Goal: Participate in discussion

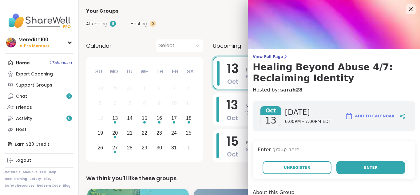
click at [347, 170] on button "Enter" at bounding box center [370, 167] width 69 height 13
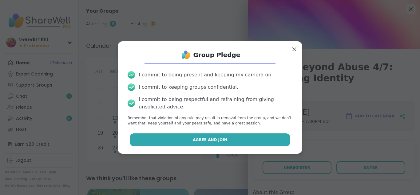
click at [279, 136] on button "Agree and Join" at bounding box center [210, 139] width 160 height 13
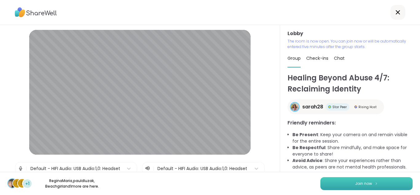
click at [400, 183] on button "Join now" at bounding box center [366, 183] width 92 height 13
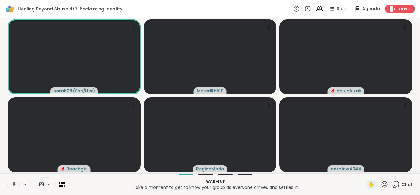
click at [262, 9] on div "Healing Beyond Abuse 4/7: Reclaiming Identity Rules Agenda Leave" at bounding box center [210, 9] width 420 height 18
click at [385, 183] on icon at bounding box center [385, 184] width 8 height 8
click at [407, 168] on span "🎉" at bounding box center [407, 167] width 6 height 7
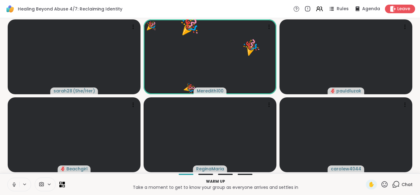
click at [384, 183] on icon at bounding box center [385, 184] width 8 height 8
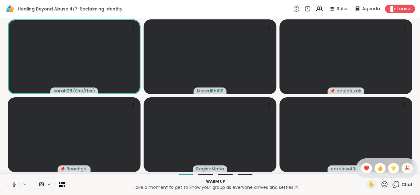
click at [385, 183] on icon at bounding box center [385, 184] width 8 height 8
click at [384, 184] on icon at bounding box center [385, 184] width 8 height 8
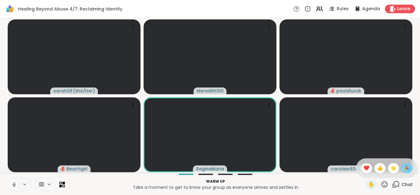
click at [406, 167] on span "🎉" at bounding box center [407, 167] width 6 height 7
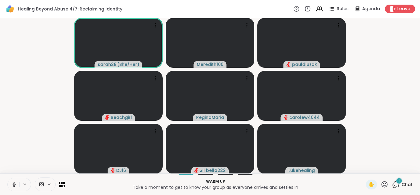
click at [397, 185] on icon at bounding box center [396, 184] width 8 height 8
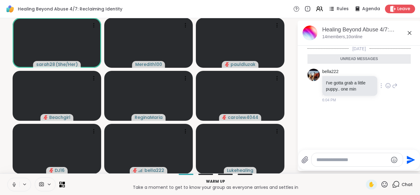
click at [388, 86] on icon at bounding box center [388, 85] width 6 height 6
click at [340, 74] on div "Select Reaction: Heart" at bounding box center [339, 76] width 6 height 6
click at [411, 33] on icon at bounding box center [409, 32] width 7 height 7
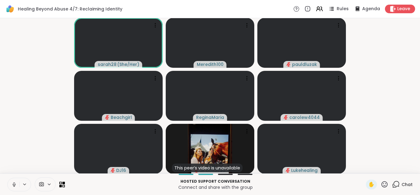
click at [359, 35] on video-player-container "sarah28 ( She/Her ) Meredith100 pauldluzak Beachgirl ReginaMaria carolew4044 DJ…" at bounding box center [210, 96] width 412 height 150
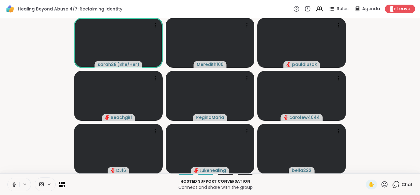
click at [15, 184] on icon at bounding box center [14, 184] width 3 height 2
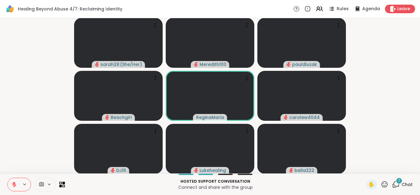
click at [397, 183] on div "1" at bounding box center [399, 180] width 7 height 7
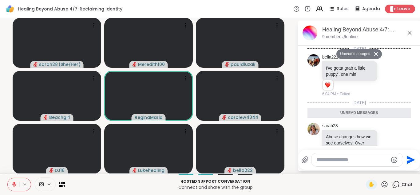
scroll to position [368, 0]
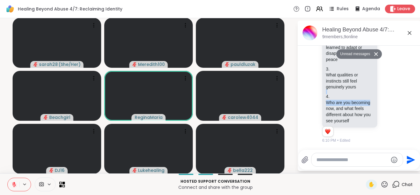
drag, startPoint x: 397, startPoint y: 101, endPoint x: 393, endPoint y: 89, distance: 12.4
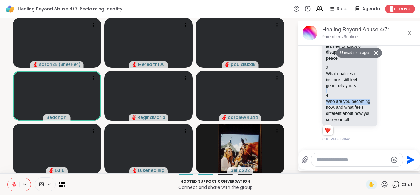
scroll to position [0, 0]
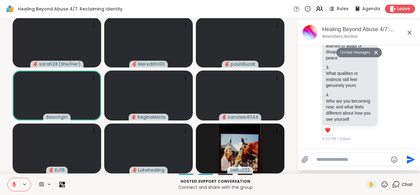
click at [409, 33] on icon at bounding box center [410, 33] width 4 height 4
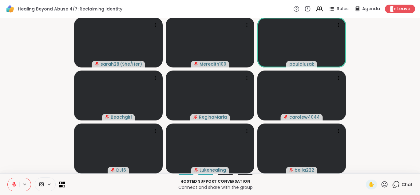
click at [62, 183] on icon at bounding box center [62, 184] width 6 height 6
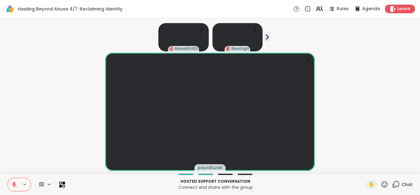
scroll to position [0, 0]
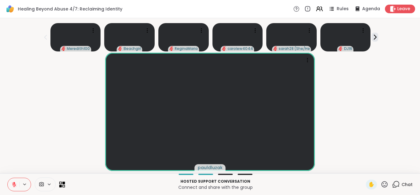
click at [63, 184] on icon at bounding box center [62, 184] width 6 height 6
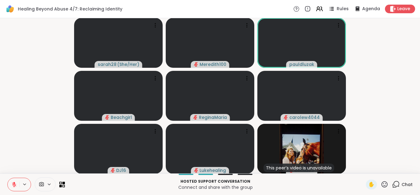
click at [14, 186] on icon at bounding box center [14, 184] width 4 height 4
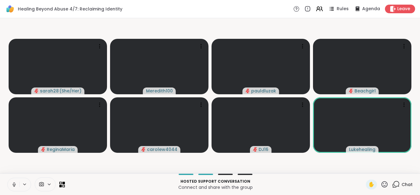
click at [13, 185] on icon at bounding box center [14, 184] width 6 height 6
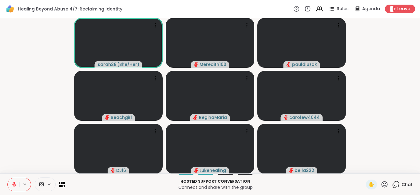
click at [387, 183] on icon at bounding box center [385, 184] width 8 height 8
click at [368, 167] on span "❤️" at bounding box center [366, 167] width 6 height 7
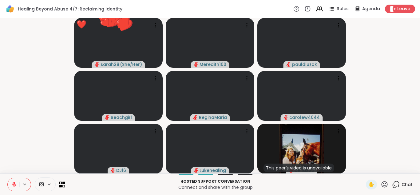
click at [61, 184] on icon at bounding box center [62, 184] width 6 height 6
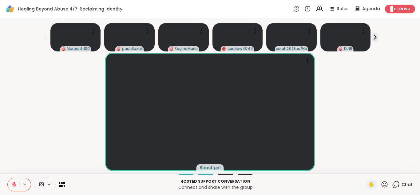
click at [70, 131] on div "Beachgirl" at bounding box center [210, 112] width 412 height 118
click at [62, 182] on icon at bounding box center [62, 184] width 6 height 6
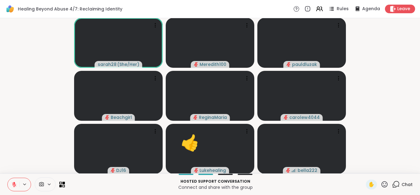
click at [386, 184] on icon at bounding box center [385, 184] width 8 height 8
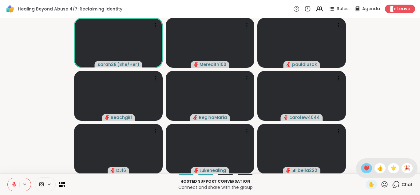
click at [367, 167] on span "❤️" at bounding box center [366, 167] width 6 height 7
click at [395, 184] on icon at bounding box center [396, 184] width 8 height 8
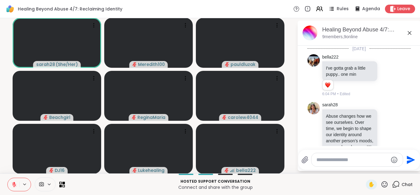
scroll to position [338, 0]
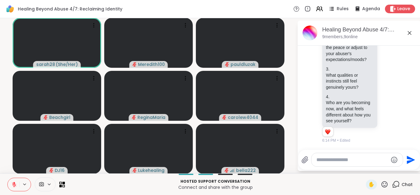
click at [343, 157] on textarea "Type your message" at bounding box center [352, 159] width 72 height 6
type textarea "**********"
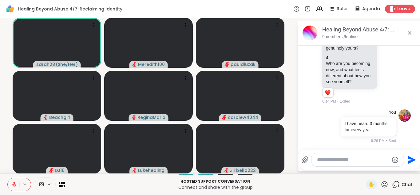
click at [409, 31] on icon at bounding box center [409, 32] width 7 height 7
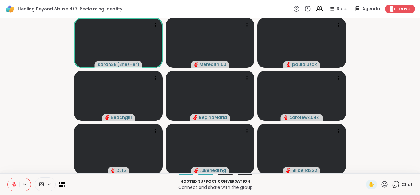
click at [14, 186] on icon at bounding box center [14, 184] width 4 height 4
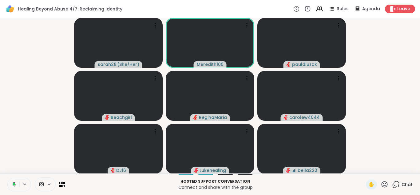
click at [27, 147] on video-player-container "sarah28 ( She/Her ) Meredith100 pauldluzak Beachgirl ReginaMaria carolew4044 DJ…" at bounding box center [210, 96] width 412 height 150
click at [15, 183] on icon at bounding box center [14, 184] width 6 height 6
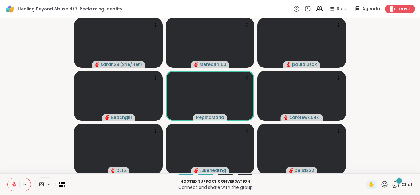
click at [396, 183] on icon at bounding box center [396, 184] width 8 height 8
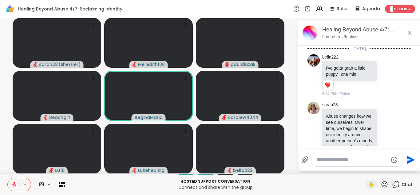
scroll to position [430, 0]
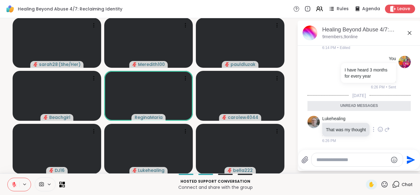
click at [382, 128] on icon at bounding box center [380, 129] width 6 height 6
click at [367, 120] on div "Select Reaction: Thumbs up" at bounding box center [367, 119] width 6 height 6
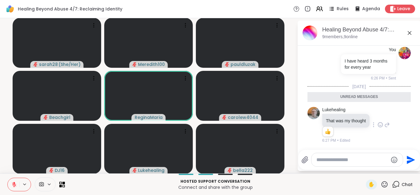
click at [408, 32] on icon at bounding box center [410, 33] width 4 height 4
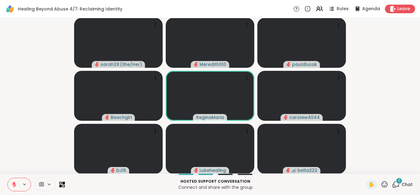
click at [397, 185] on icon at bounding box center [396, 184] width 8 height 8
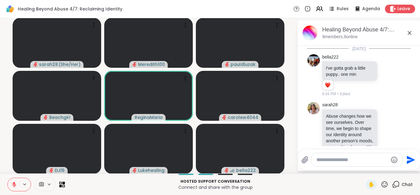
scroll to position [478, 0]
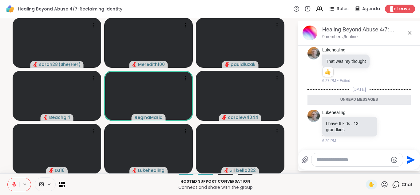
click at [409, 31] on icon at bounding box center [409, 32] width 7 height 7
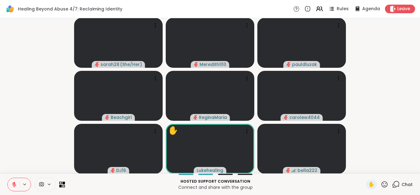
click at [62, 183] on icon at bounding box center [63, 182] width 3 height 3
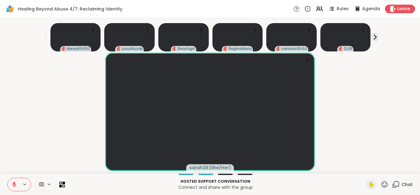
click at [63, 184] on icon at bounding box center [62, 184] width 6 height 6
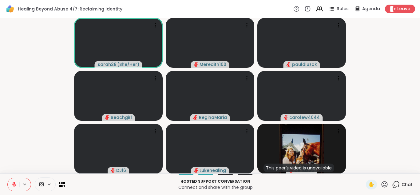
click at [384, 184] on icon at bounding box center [385, 184] width 8 height 8
click at [367, 166] on span "❤️" at bounding box center [366, 167] width 6 height 7
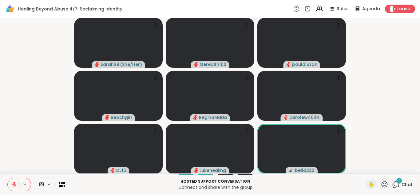
click at [392, 187] on icon at bounding box center [396, 184] width 8 height 8
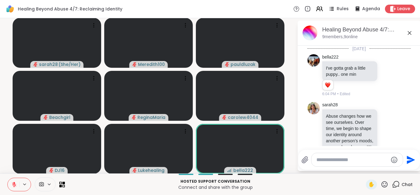
scroll to position [528, 0]
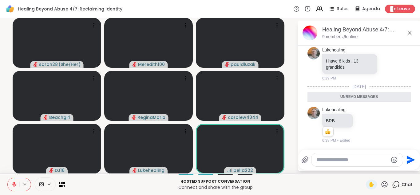
click at [409, 33] on icon at bounding box center [410, 33] width 4 height 4
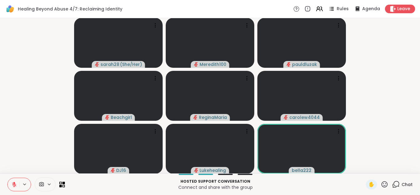
click at [385, 184] on icon at bounding box center [385, 184] width 8 height 8
click at [366, 166] on span "❤️" at bounding box center [366, 167] width 6 height 7
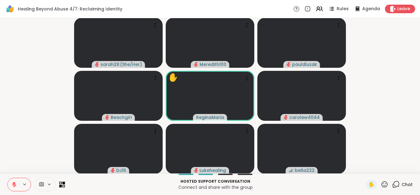
click at [63, 185] on icon at bounding box center [63, 185] width 3 height 3
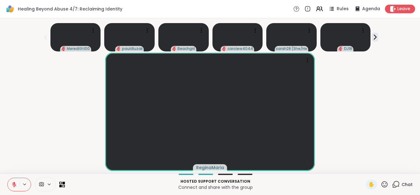
click at [385, 184] on icon at bounding box center [385, 184] width 8 height 8
click at [379, 165] on span "👍" at bounding box center [380, 167] width 6 height 7
click at [372, 185] on span "✋" at bounding box center [371, 183] width 6 height 7
click at [14, 183] on icon at bounding box center [14, 182] width 2 height 2
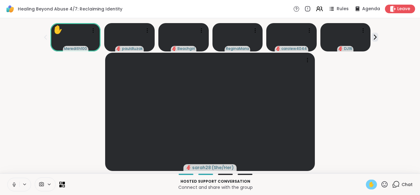
click at [14, 185] on icon at bounding box center [14, 184] width 3 height 2
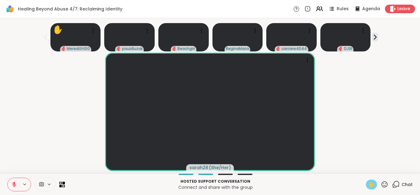
click at [369, 185] on span "✋" at bounding box center [371, 183] width 6 height 7
click at [63, 185] on icon at bounding box center [63, 185] width 3 height 3
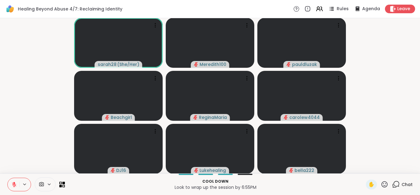
click at [14, 184] on icon at bounding box center [14, 184] width 6 height 6
click at [13, 184] on icon at bounding box center [14, 183] width 2 height 3
click at [13, 184] on icon at bounding box center [14, 184] width 4 height 4
click at [397, 184] on icon at bounding box center [396, 184] width 8 height 8
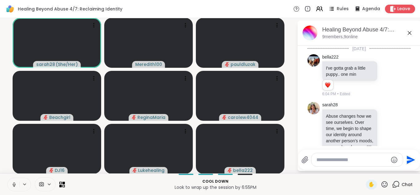
scroll to position [508, 0]
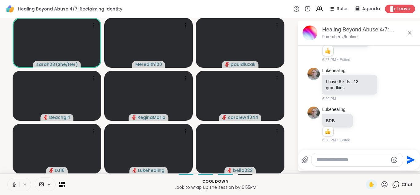
click at [363, 157] on textarea "Type your message" at bounding box center [352, 159] width 72 height 6
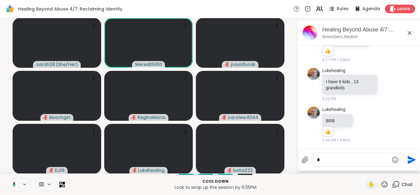
type textarea "**"
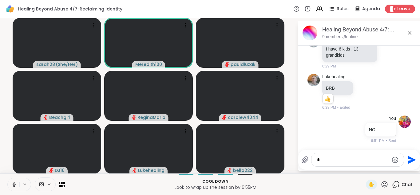
type textarea "**"
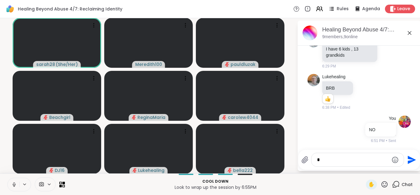
scroll to position [573, 0]
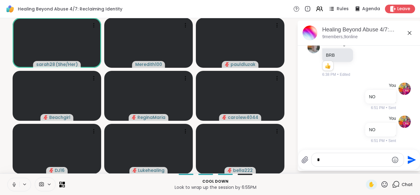
type textarea "**"
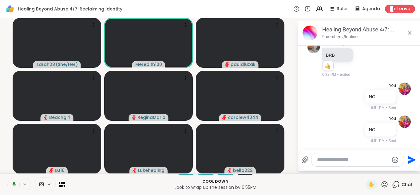
scroll to position [606, 0]
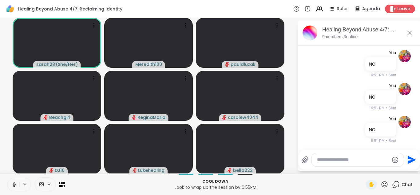
click at [409, 31] on icon at bounding box center [409, 32] width 7 height 7
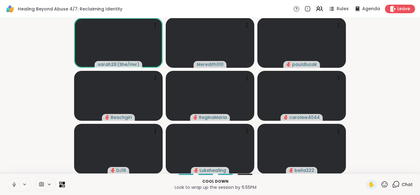
click at [14, 185] on icon at bounding box center [14, 184] width 6 height 6
click at [384, 183] on icon at bounding box center [385, 184] width 8 height 8
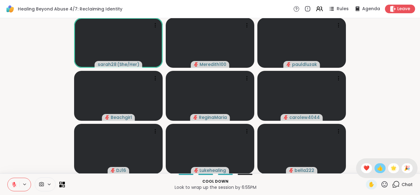
click at [379, 168] on span "👍" at bounding box center [380, 167] width 6 height 7
click at [15, 183] on icon at bounding box center [14, 184] width 6 height 6
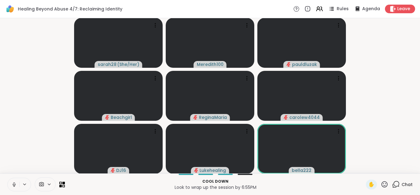
click at [14, 183] on icon at bounding box center [14, 184] width 6 height 6
click at [383, 185] on icon at bounding box center [385, 184] width 8 height 8
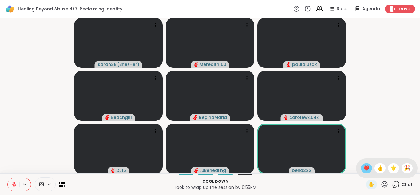
click at [366, 169] on span "❤️" at bounding box center [366, 167] width 6 height 7
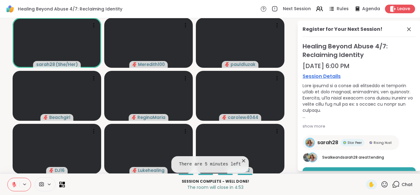
click at [367, 167] on div "Book Session No Thanks" at bounding box center [358, 181] width 113 height 28
click at [385, 183] on icon at bounding box center [385, 184] width 8 height 8
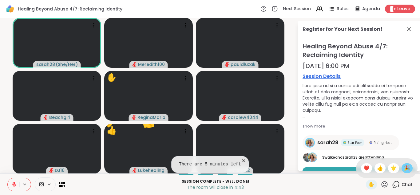
click at [407, 168] on span "🎉" at bounding box center [407, 167] width 6 height 7
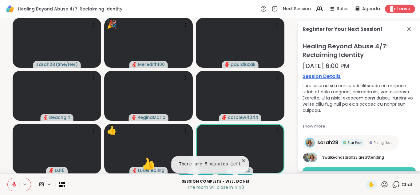
click at [388, 169] on button "Book Session" at bounding box center [358, 173] width 113 height 13
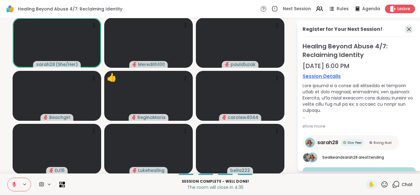
click at [408, 30] on icon at bounding box center [408, 29] width 7 height 7
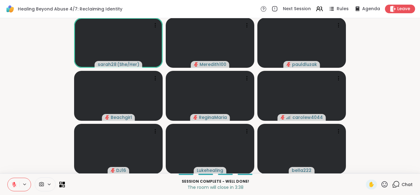
click at [395, 187] on icon at bounding box center [396, 184] width 8 height 8
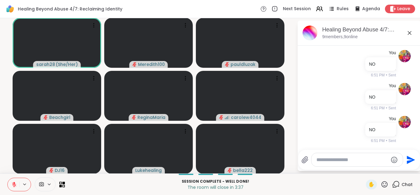
click at [353, 161] on textarea "Type your message" at bounding box center [352, 159] width 72 height 6
type textarea "**********"
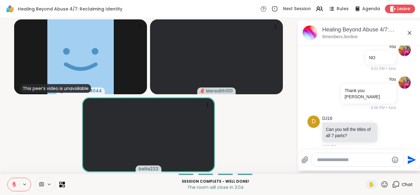
click at [13, 184] on icon at bounding box center [14, 184] width 4 height 4
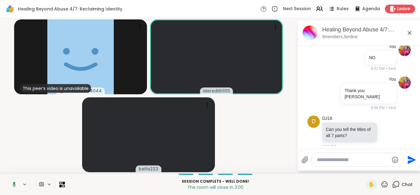
click at [408, 32] on icon at bounding box center [409, 32] width 7 height 7
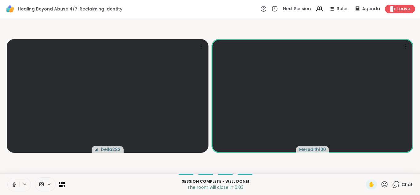
click at [345, 164] on video-player-container "bella222 Meredith100" at bounding box center [210, 96] width 412 height 150
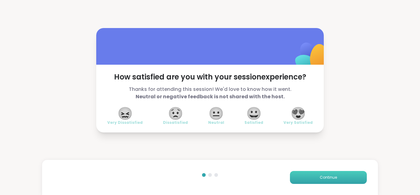
click at [341, 177] on button "Continue" at bounding box center [328, 177] width 77 height 13
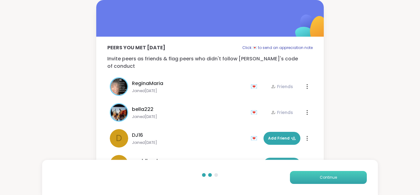
click at [341, 177] on button "Continue" at bounding box center [328, 177] width 77 height 13
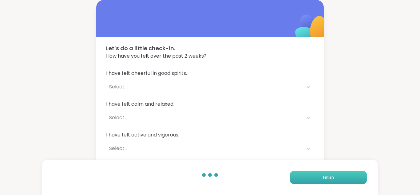
click at [341, 177] on button "Finish" at bounding box center [328, 177] width 77 height 13
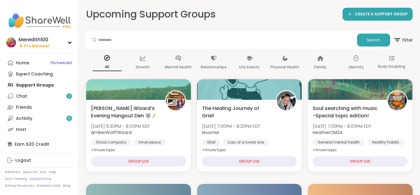
click at [397, 40] on icon at bounding box center [397, 40] width 6 height 4
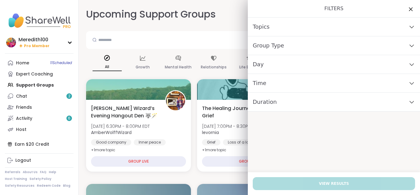
click at [411, 62] on icon at bounding box center [411, 64] width 7 height 4
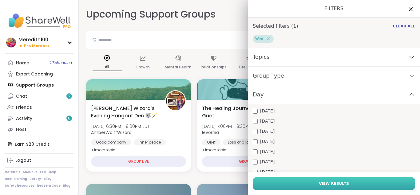
click at [290, 183] on button "View Results" at bounding box center [334, 183] width 162 height 13
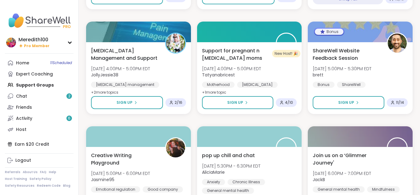
scroll to position [1164, 0]
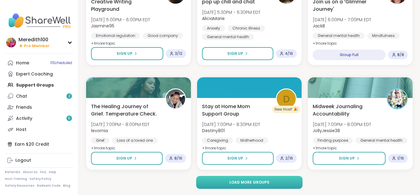
click at [208, 185] on button "Load more groups" at bounding box center [249, 182] width 106 height 13
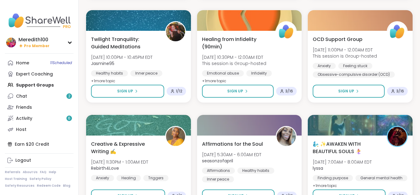
scroll to position [1667, 0]
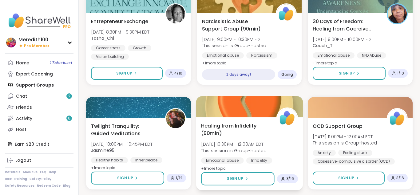
click at [286, 160] on div "Emotional abuse Infidelity Relationship struggles" at bounding box center [249, 164] width 97 height 15
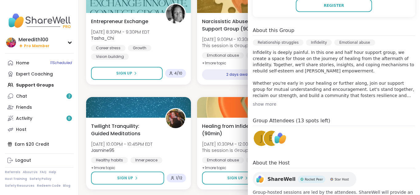
scroll to position [151, 0]
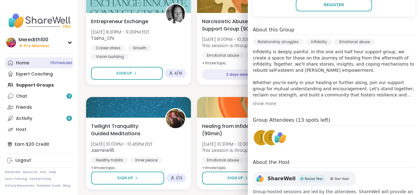
click at [24, 61] on div "Home 11 Scheduled" at bounding box center [22, 63] width 13 height 6
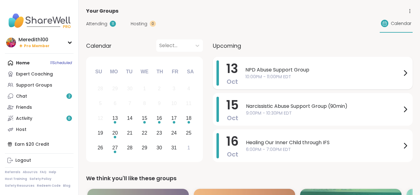
click at [312, 73] on span "10:00PM - 11:00PM EDT" at bounding box center [323, 76] width 156 height 6
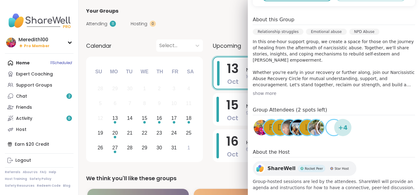
scroll to position [162, 0]
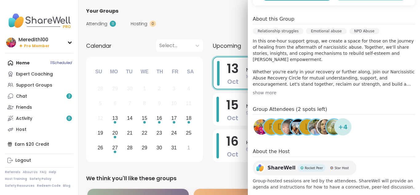
click at [321, 124] on img at bounding box center [324, 126] width 15 height 15
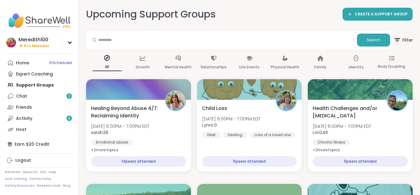
click at [397, 39] on icon at bounding box center [397, 40] width 8 height 8
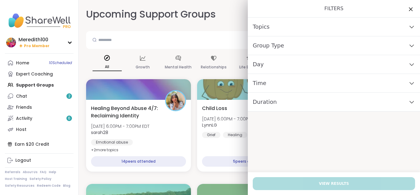
click at [411, 64] on icon at bounding box center [411, 64] width 7 height 4
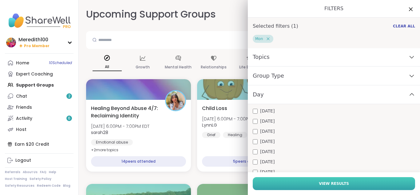
click at [291, 180] on button "View Results" at bounding box center [334, 183] width 162 height 13
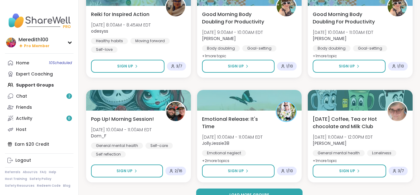
scroll to position [1164, 0]
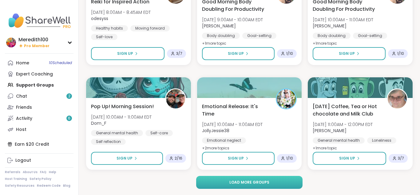
click at [281, 180] on button "Load more groups" at bounding box center [249, 182] width 106 height 13
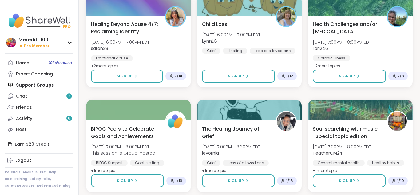
scroll to position [1974, 0]
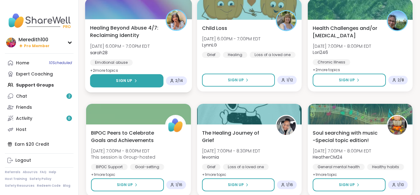
click at [124, 78] on span "Sign Up" at bounding box center [124, 81] width 16 height 6
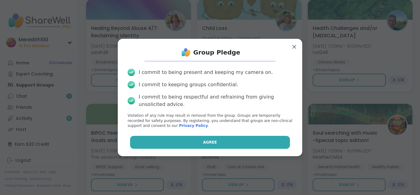
click at [176, 145] on button "Agree" at bounding box center [210, 142] width 160 height 13
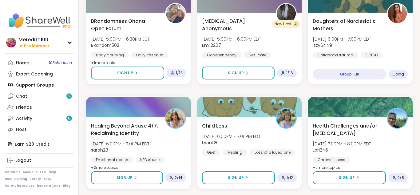
scroll to position [1880, 0]
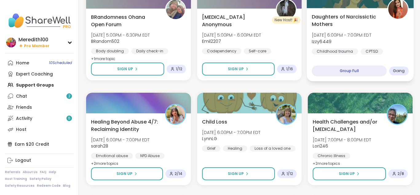
click at [394, 45] on div "Daughters of Narcissictic Mothers Mon, Oct 20 | 6:00PM - 7:00PM EDT Izzy6449 Ch…" at bounding box center [360, 38] width 97 height 50
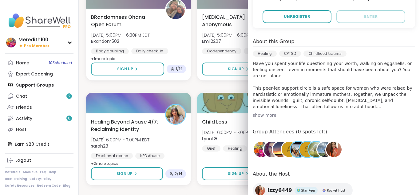
scroll to position [151, 0]
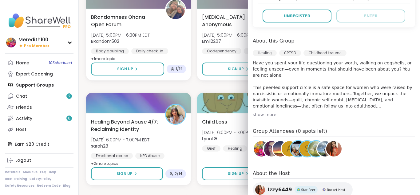
click at [314, 141] on img at bounding box center [315, 148] width 15 height 15
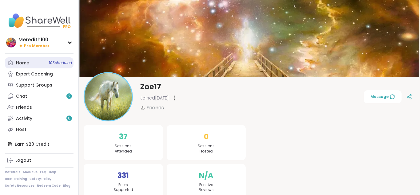
click at [21, 62] on div "Home 10 Scheduled" at bounding box center [22, 63] width 13 height 6
